Goal: Information Seeking & Learning: Get advice/opinions

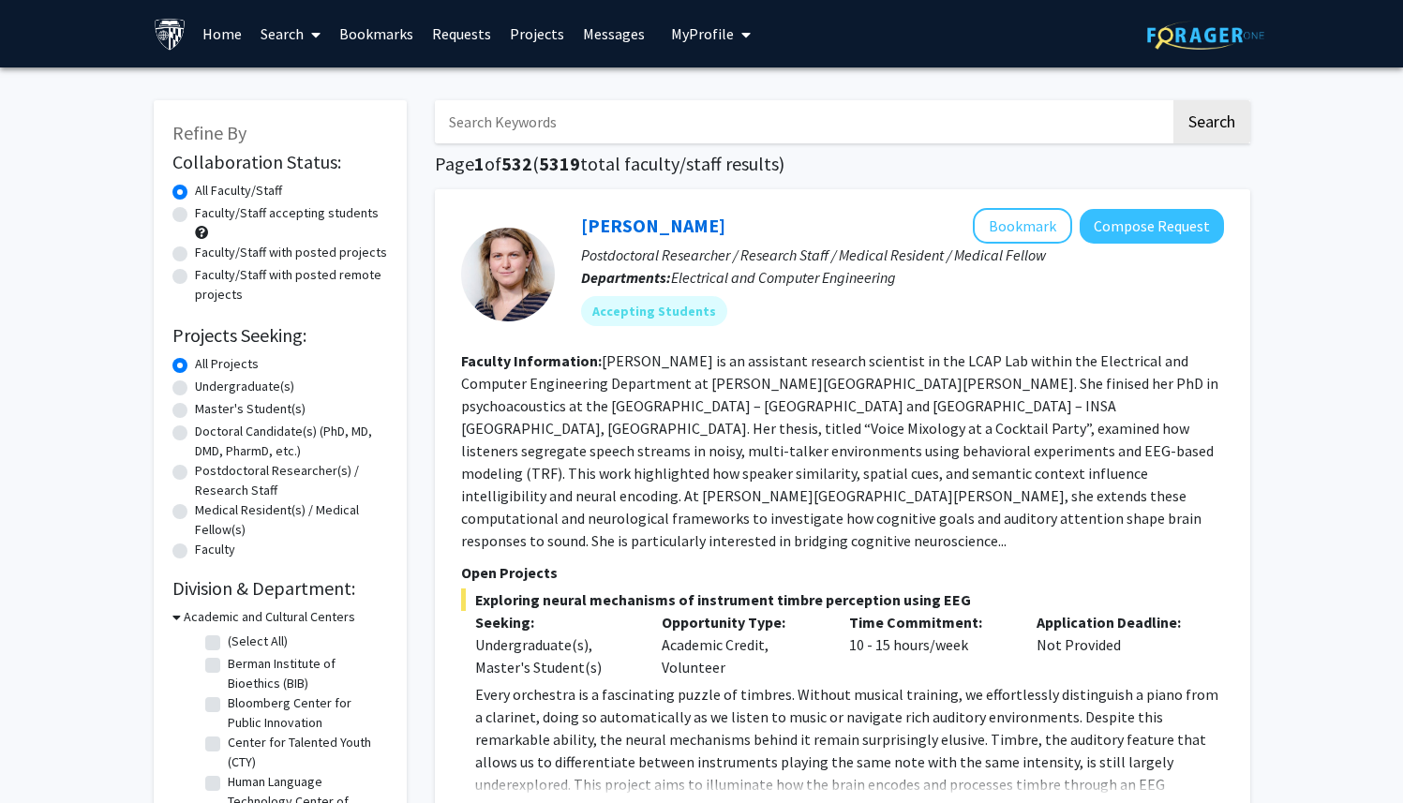
click at [847, 429] on fg-read-more "[PERSON_NAME] is an assistant research scientist in the LCAP Lab within the Ele…" at bounding box center [839, 450] width 757 height 199
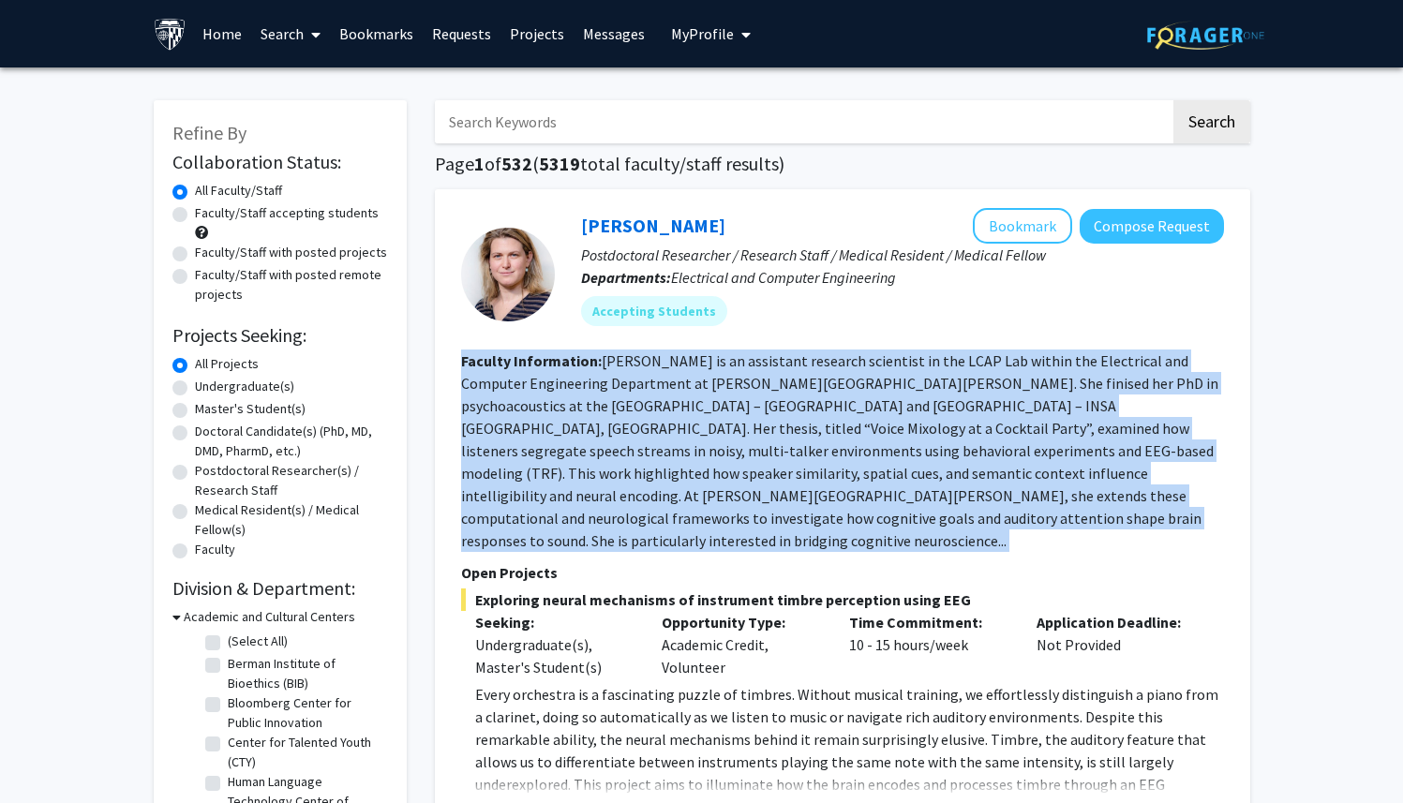
click at [847, 429] on fg-read-more "[PERSON_NAME] is an assistant research scientist in the LCAP Lab within the Ele…" at bounding box center [839, 450] width 757 height 199
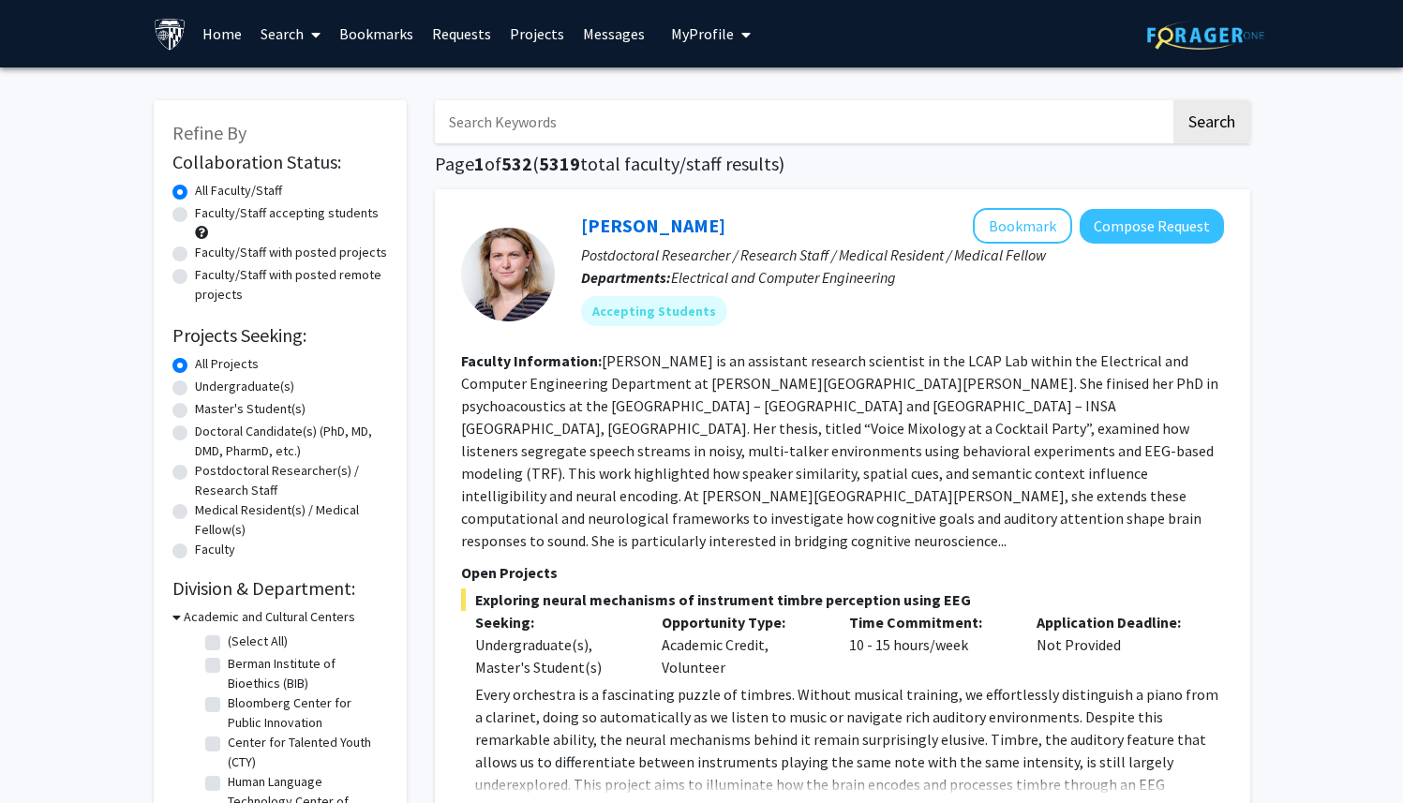
click at [847, 429] on fg-read-more "[PERSON_NAME] is an assistant research scientist in the LCAP Lab within the Ele…" at bounding box center [839, 450] width 757 height 199
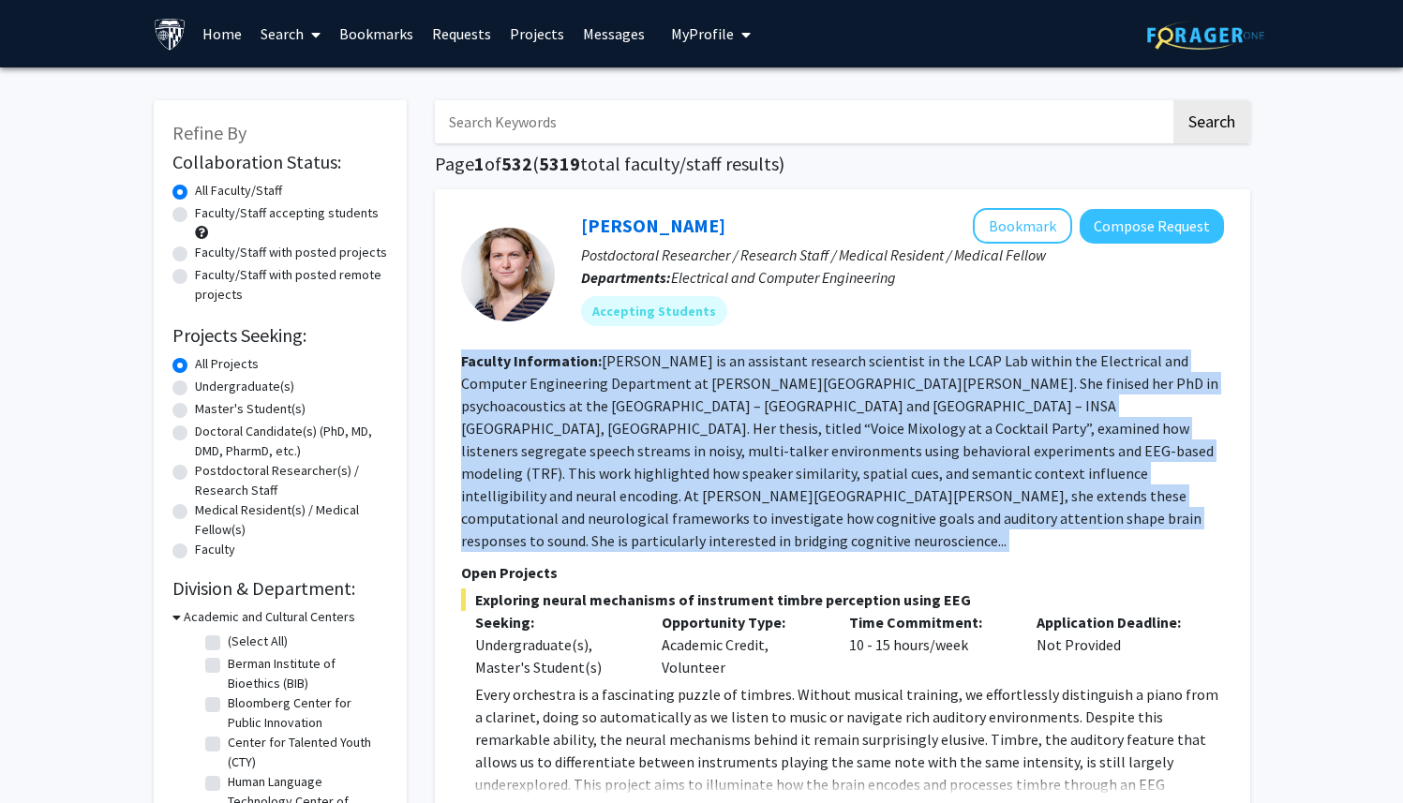
click at [847, 429] on fg-read-more "[PERSON_NAME] is an assistant research scientist in the LCAP Lab within the Ele…" at bounding box center [839, 450] width 757 height 199
click at [846, 429] on fg-read-more "[PERSON_NAME] is an assistant research scientist in the LCAP Lab within the Ele…" at bounding box center [839, 450] width 757 height 199
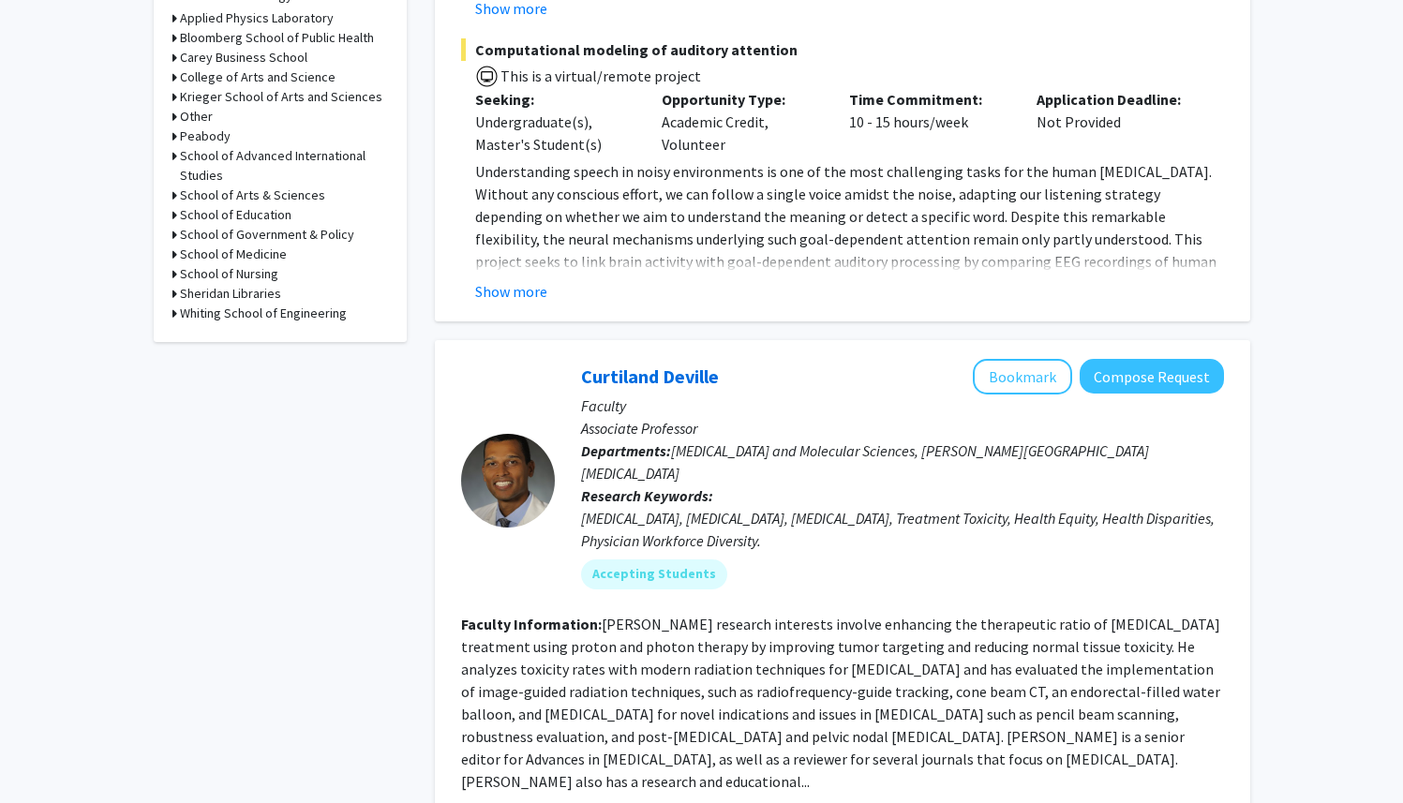
scroll to position [1100, 0]
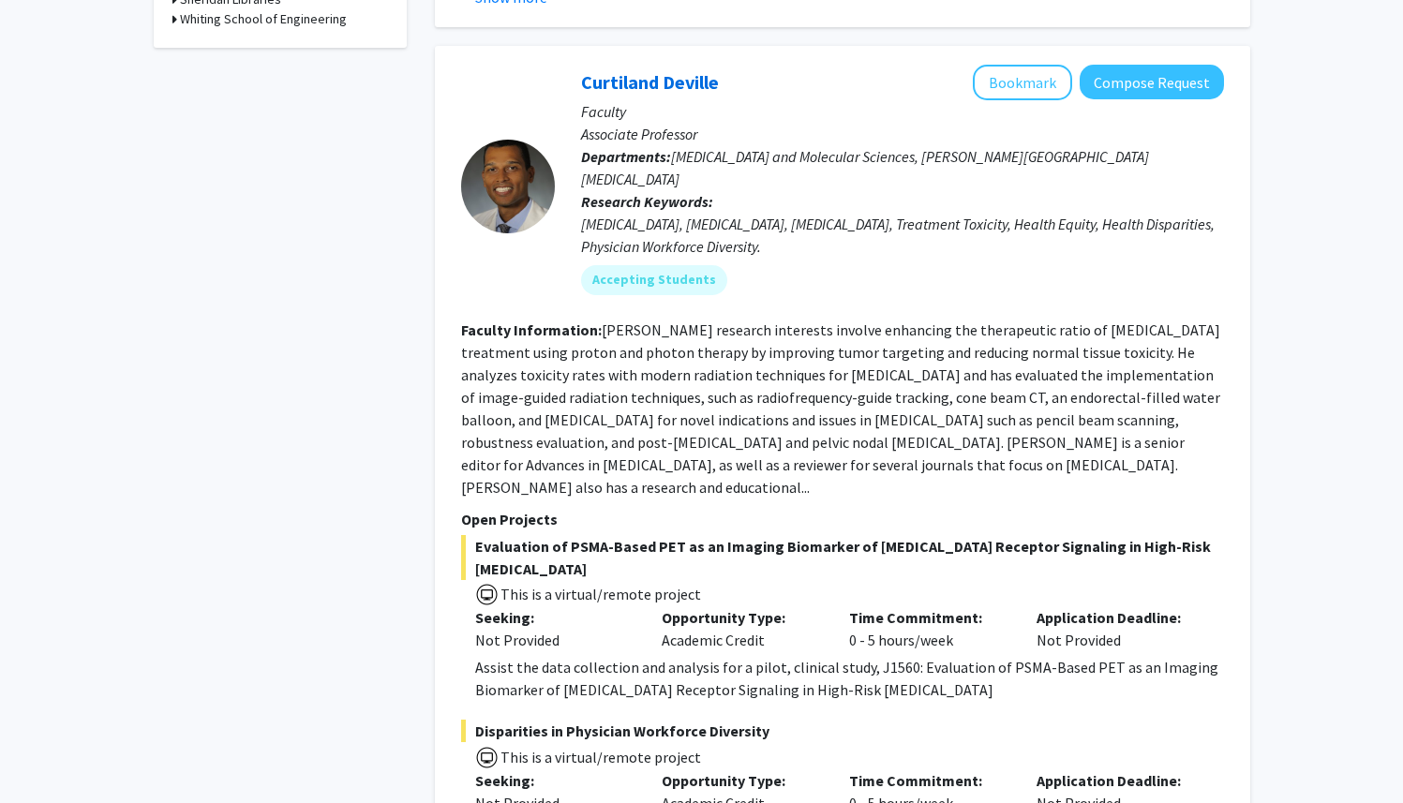
click at [863, 535] on span "Evaluation of PSMA-Based PET as an Imaging Biomarker of [MEDICAL_DATA] Receptor…" at bounding box center [842, 557] width 763 height 45
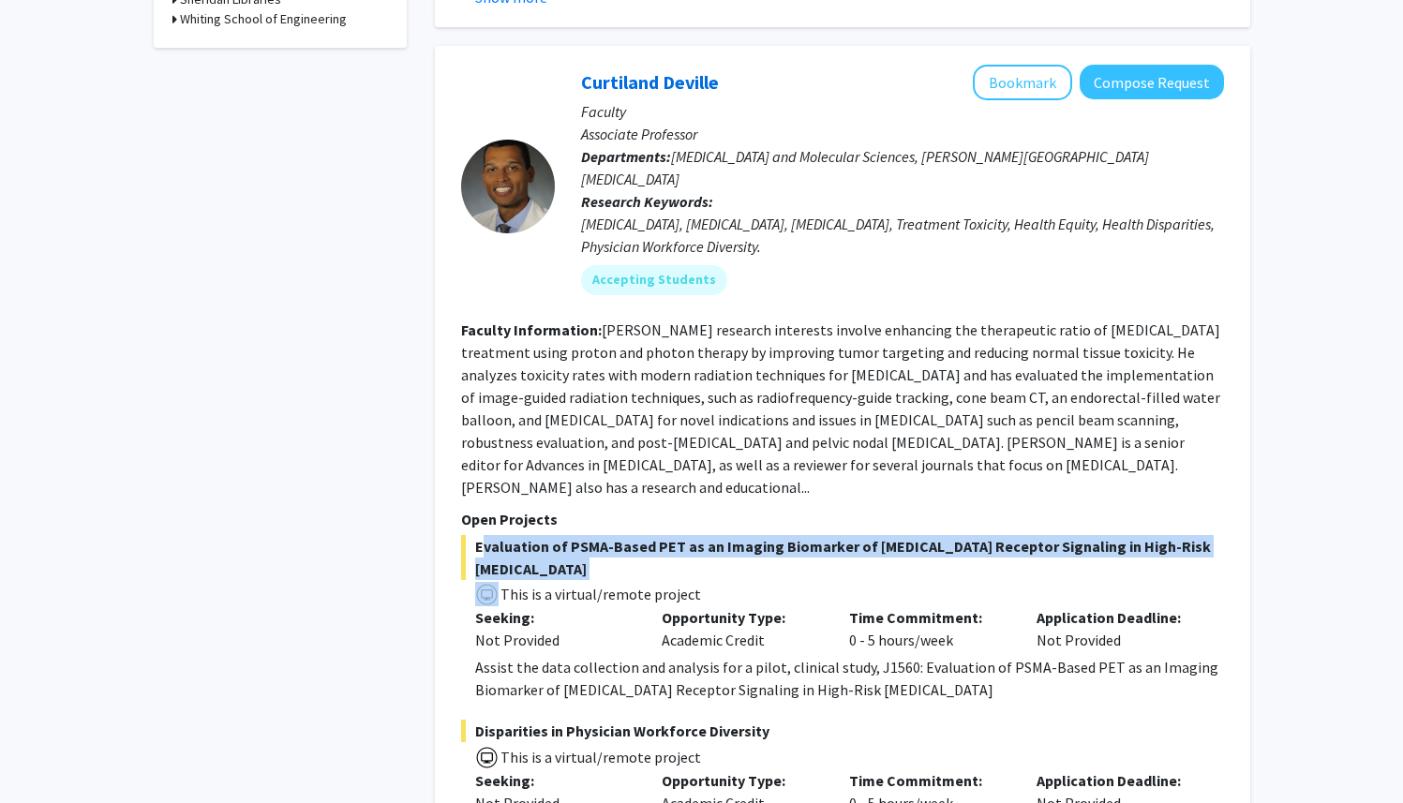
click at [863, 535] on span "Evaluation of PSMA-Based PET as an Imaging Biomarker of [MEDICAL_DATA] Receptor…" at bounding box center [842, 557] width 763 height 45
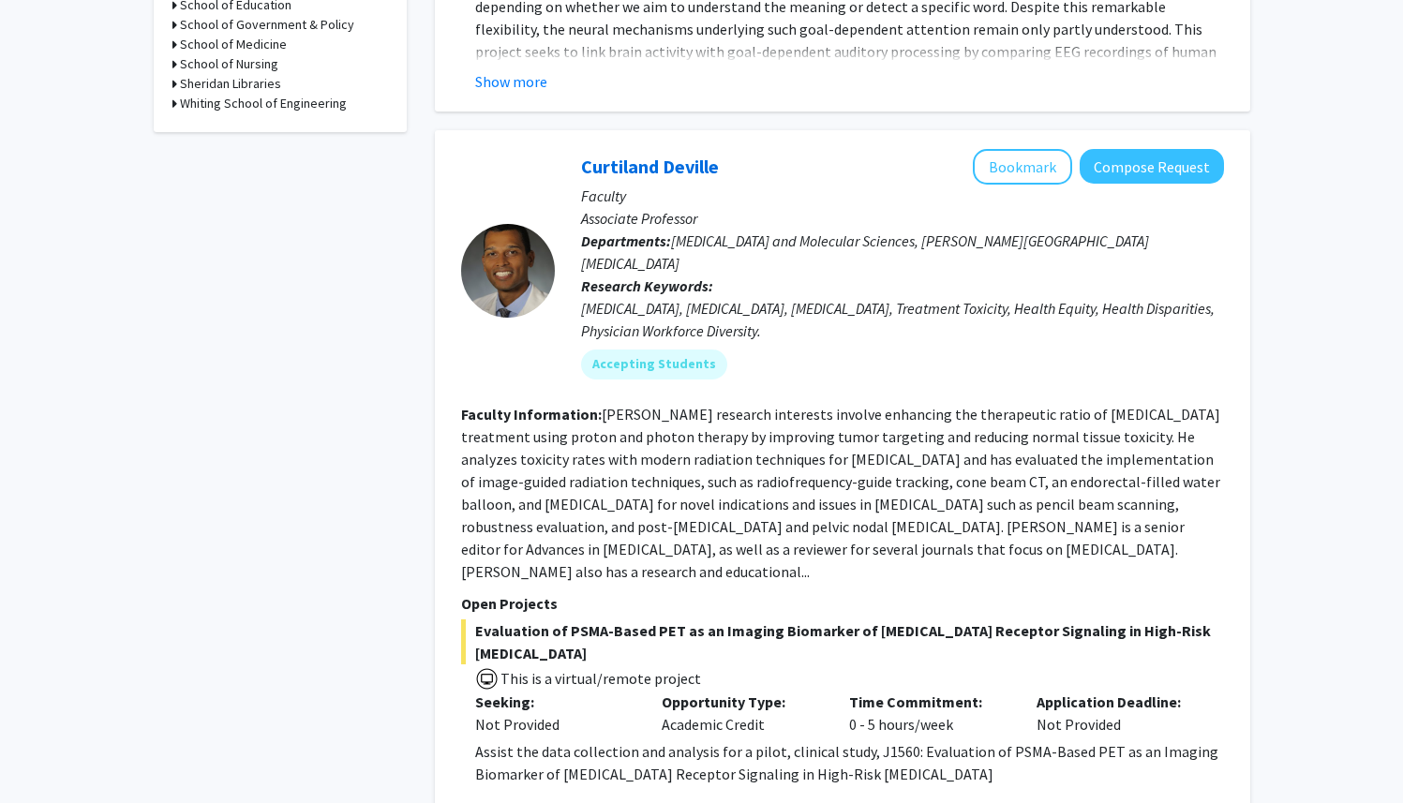
scroll to position [1014, 0]
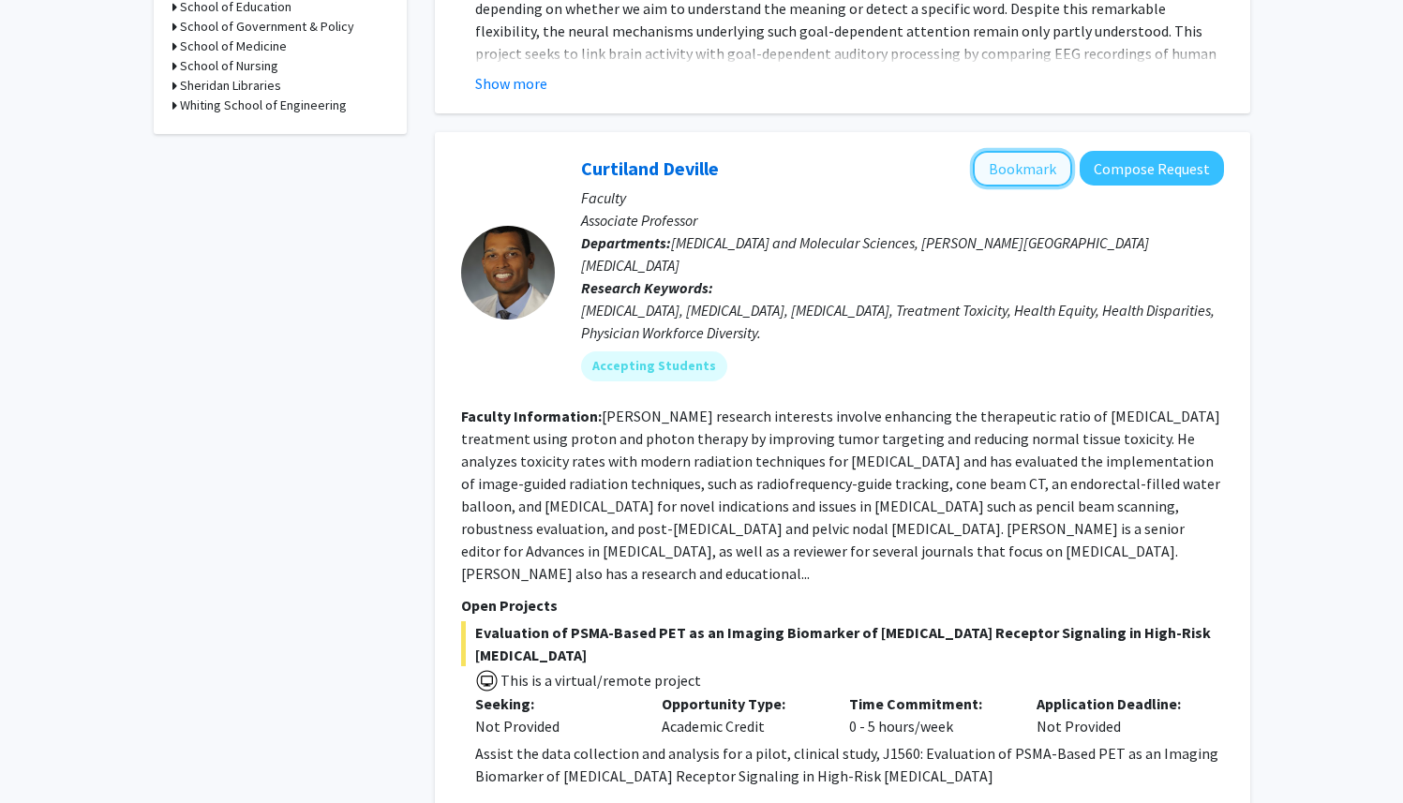
click at [1021, 151] on button "Bookmark" at bounding box center [1022, 169] width 99 height 36
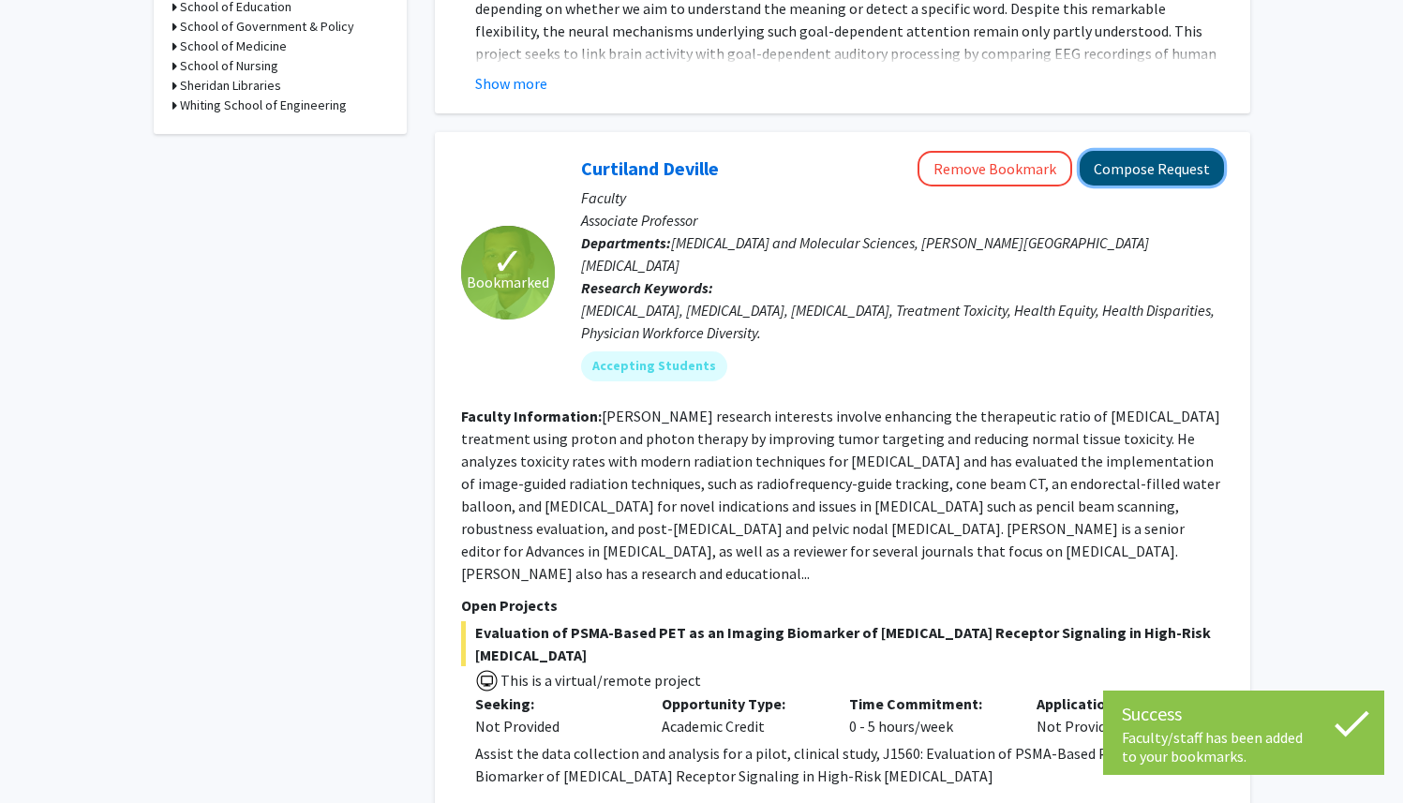
click at [1144, 151] on button "Compose Request" at bounding box center [1151, 168] width 144 height 35
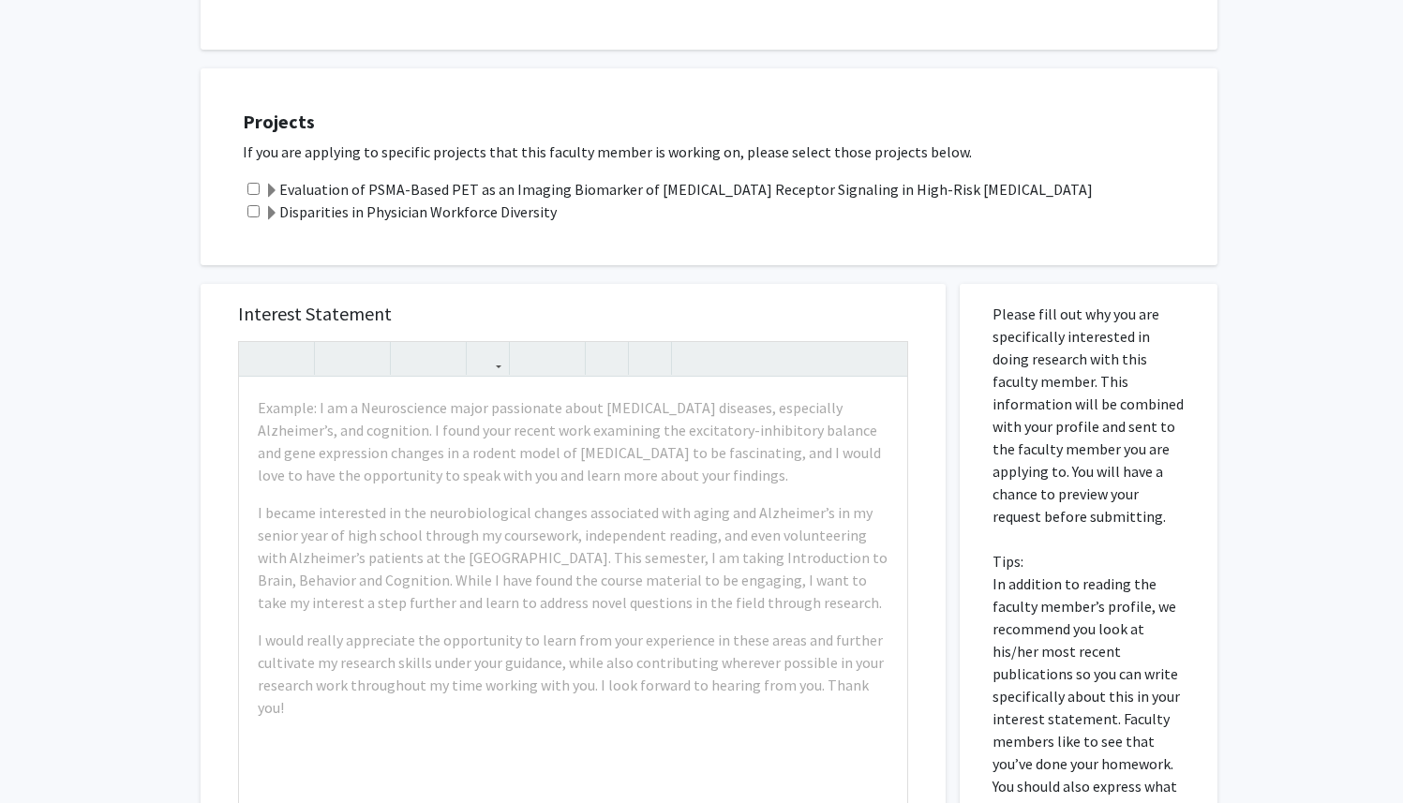
scroll to position [672, 0]
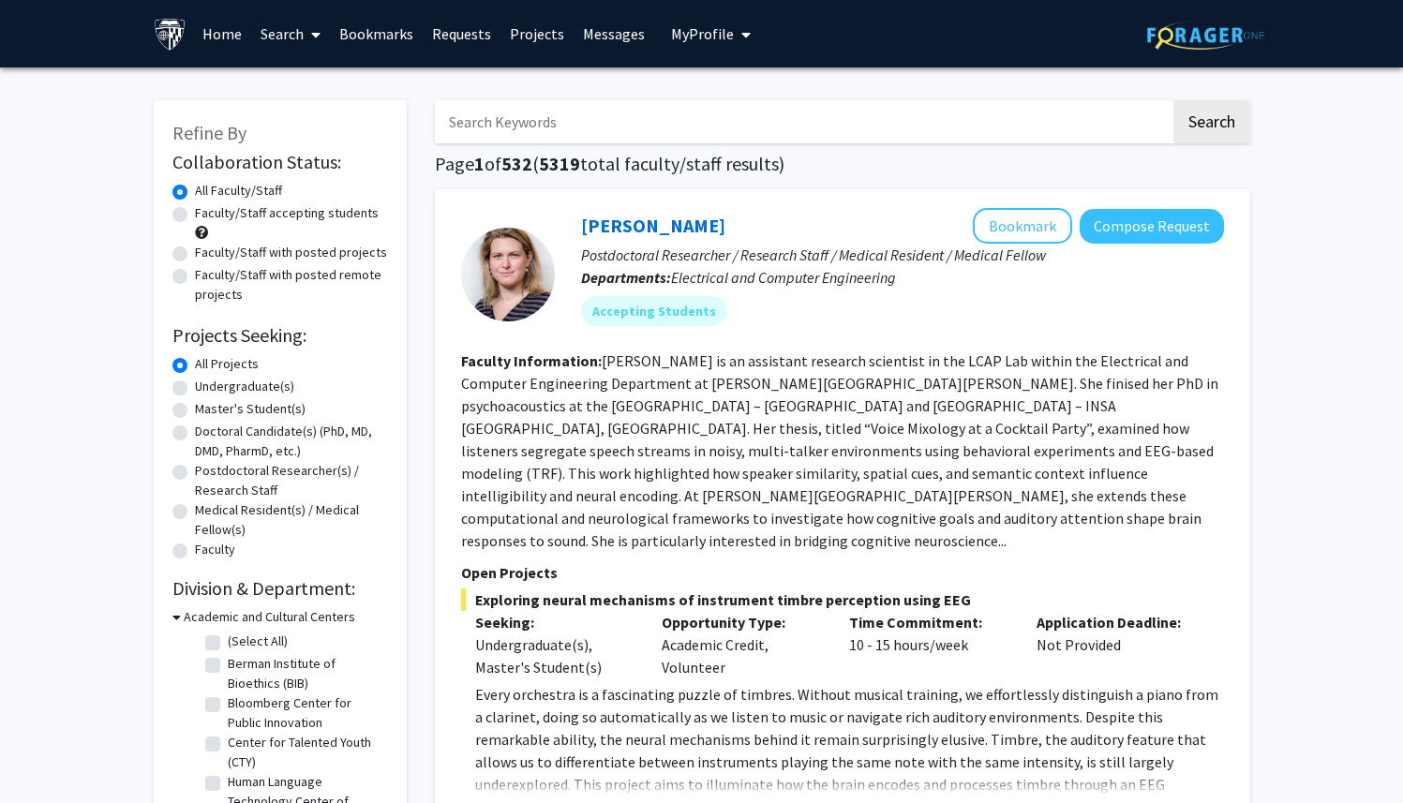
click at [257, 390] on label "Undergraduate(s)" at bounding box center [244, 387] width 99 height 20
click at [207, 389] on input "Undergraduate(s)" at bounding box center [201, 383] width 12 height 12
radio input "true"
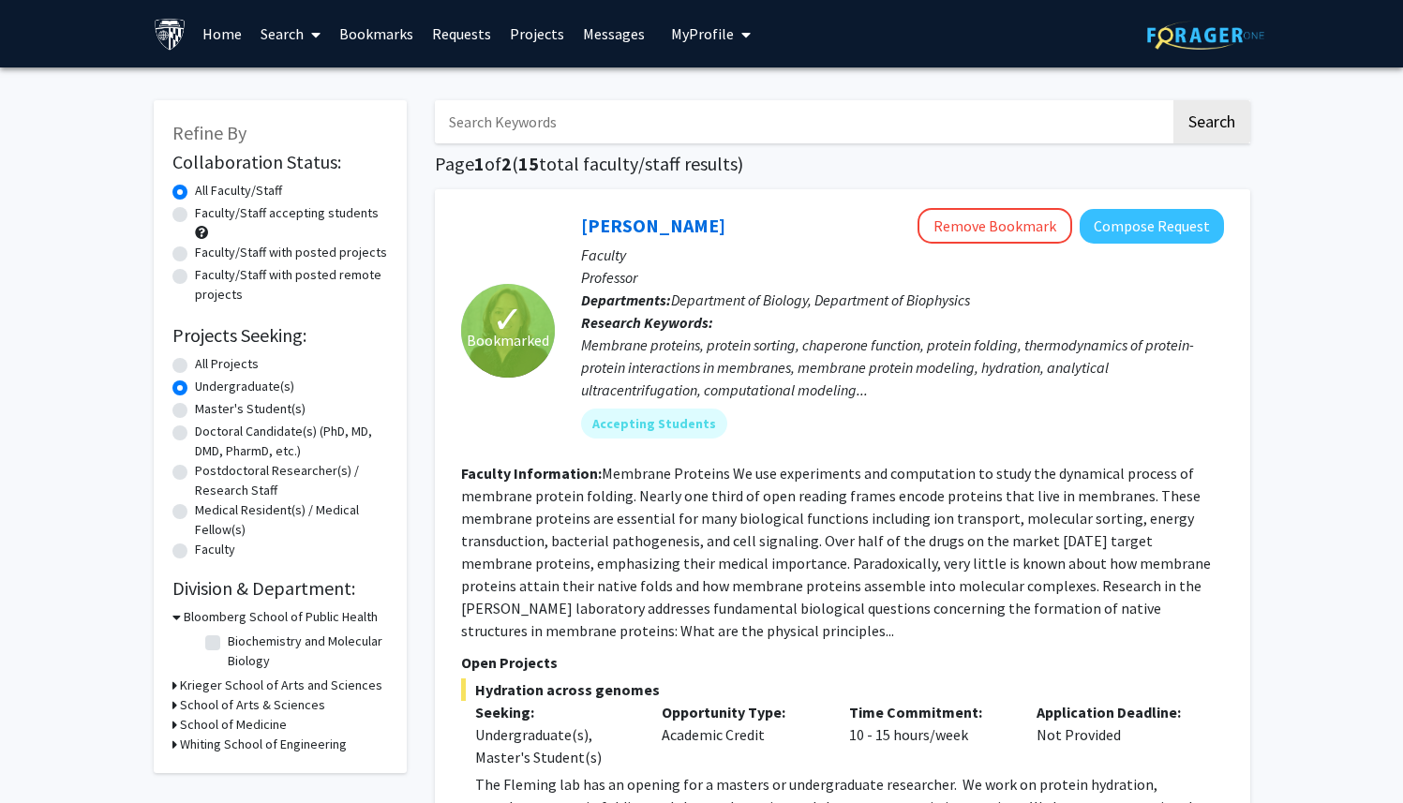
click at [326, 216] on label "Faculty/Staff accepting students" at bounding box center [287, 213] width 184 height 20
click at [207, 216] on input "Faculty/Staff accepting students" at bounding box center [201, 209] width 12 height 12
radio input "true"
click at [243, 189] on label "All Faculty/Staff" at bounding box center [238, 191] width 87 height 20
click at [207, 189] on input "All Faculty/Staff" at bounding box center [201, 187] width 12 height 12
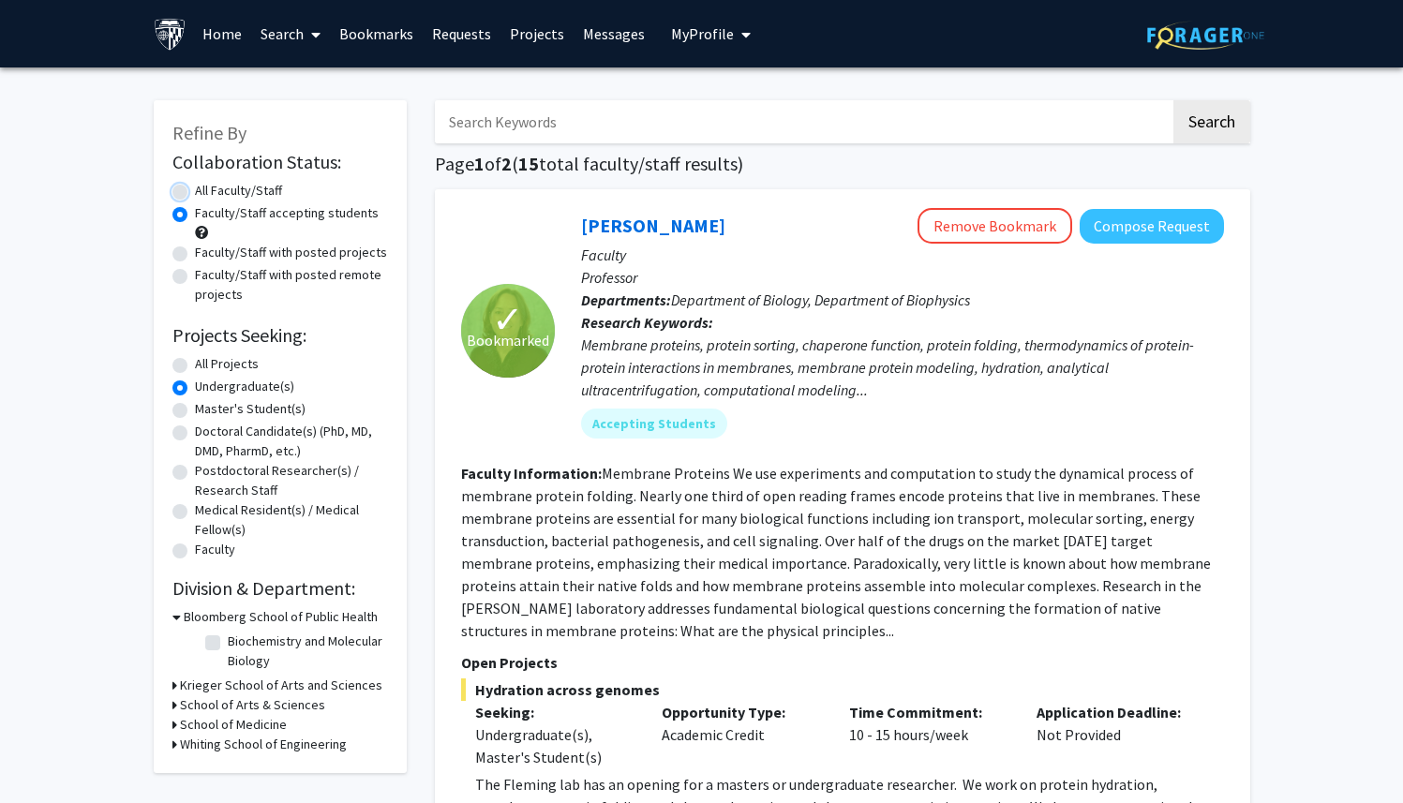
radio input "true"
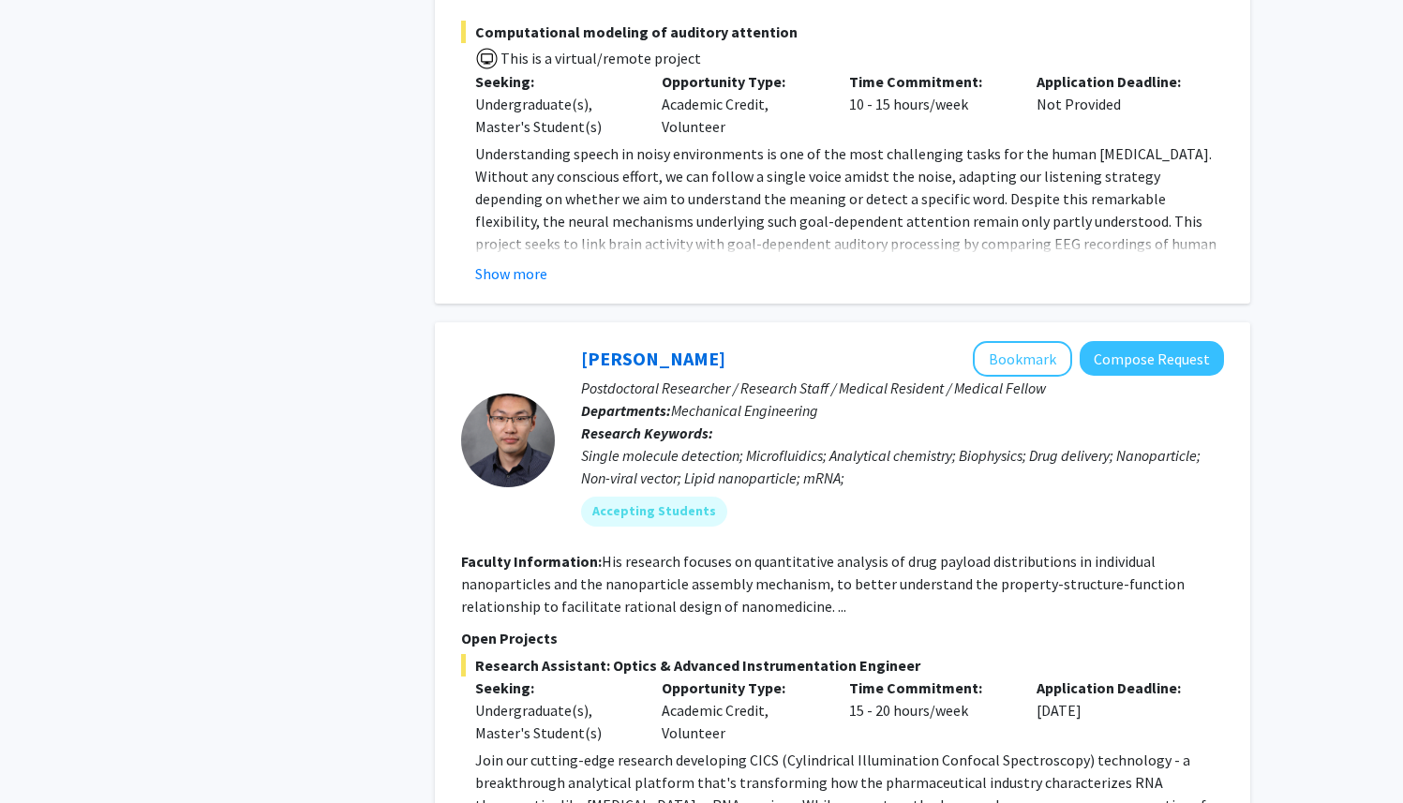
scroll to position [6557, 0]
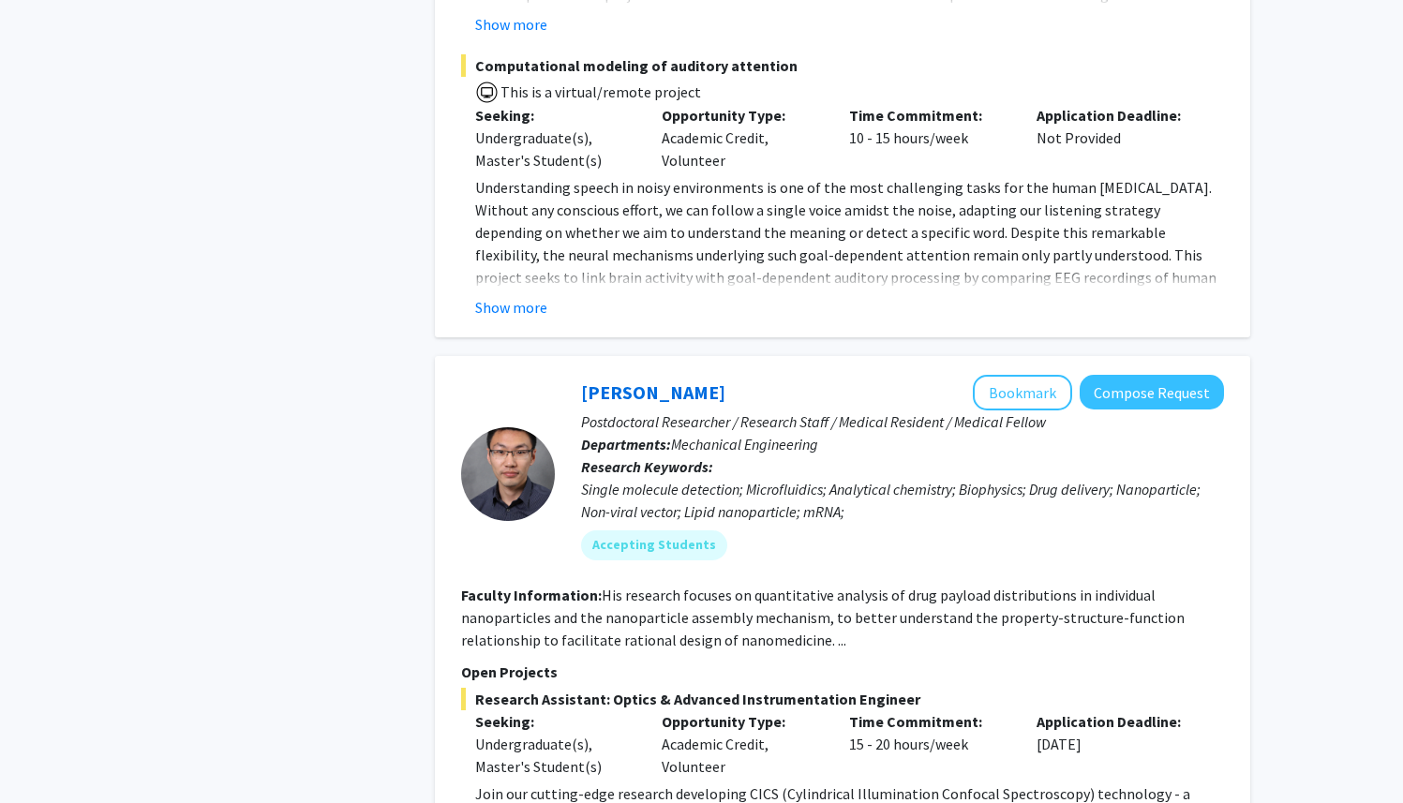
click at [789, 584] on section "Faculty Information: His research focuses on quantitative analysis of drug payl…" at bounding box center [842, 617] width 763 height 67
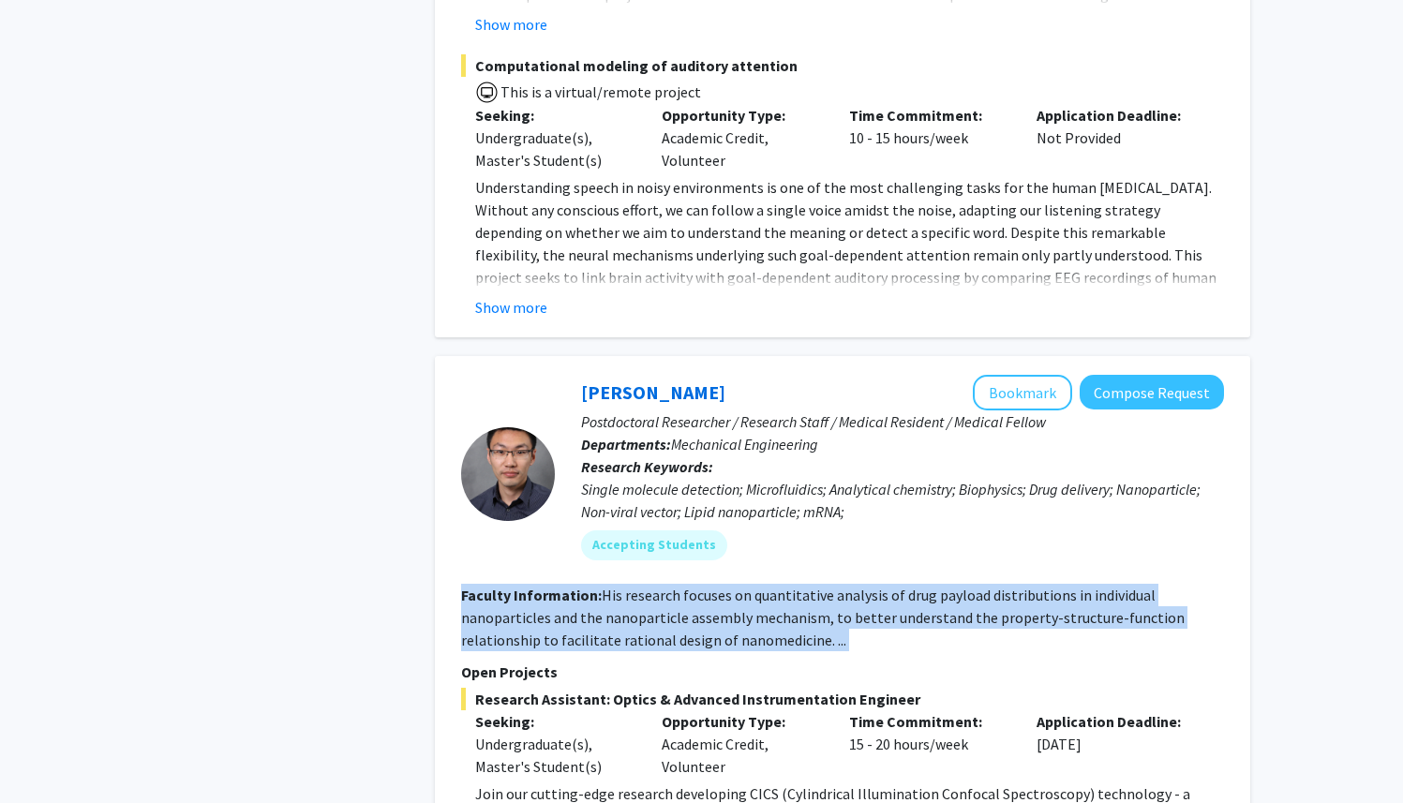
click at [789, 584] on section "Faculty Information: His research focuses on quantitative analysis of drug payl…" at bounding box center [842, 617] width 763 height 67
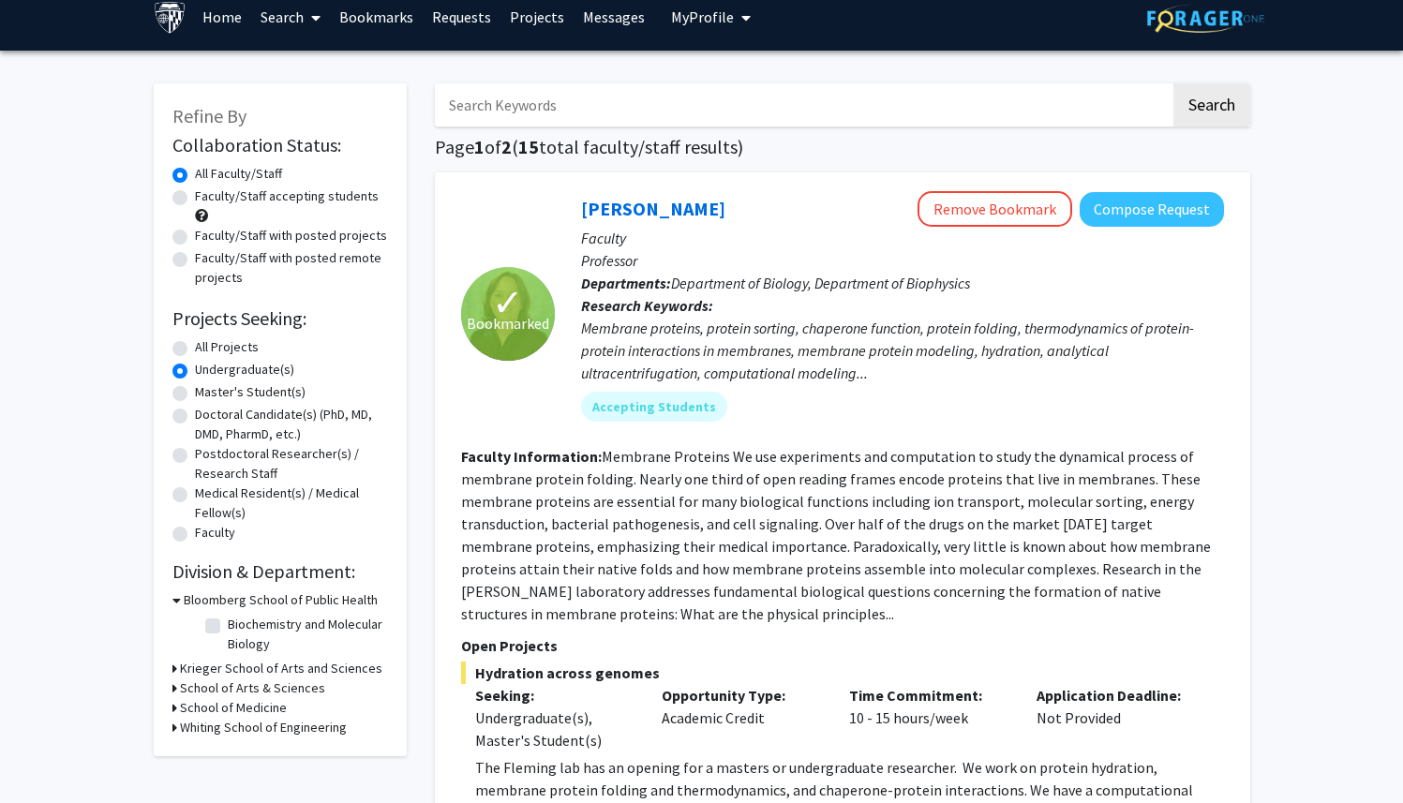
scroll to position [0, 0]
